Goal: Information Seeking & Learning: Learn about a topic

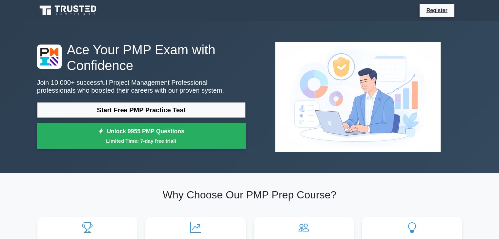
click at [9, 72] on div "Ace Your PMP Exam with Confidence Join 10,000+ successful Project Management Pr…" at bounding box center [249, 97] width 499 height 152
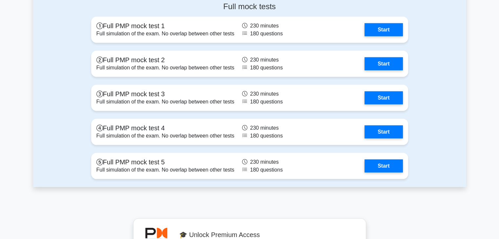
scroll to position [1868, 0]
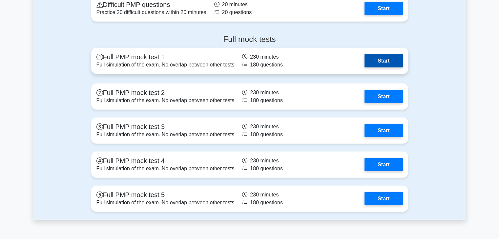
click at [384, 59] on link "Start" at bounding box center [383, 60] width 38 height 13
